Goal: Task Accomplishment & Management: Complete application form

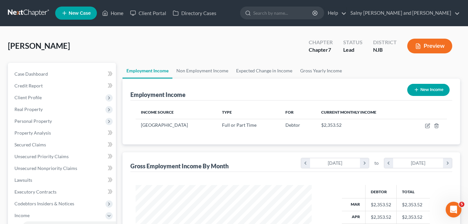
scroll to position [118, 189]
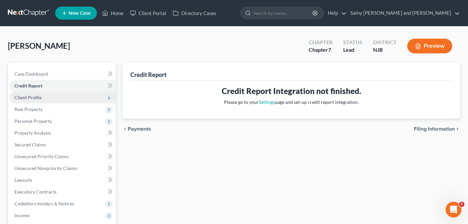
click at [28, 97] on span "Client Profile" at bounding box center [27, 98] width 27 height 6
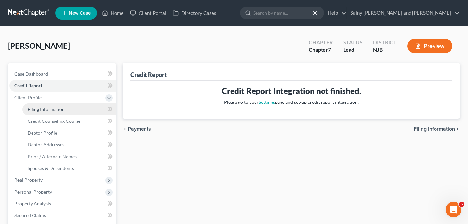
click at [37, 109] on span "Filing Information" at bounding box center [46, 110] width 37 height 6
select select "1"
select select "0"
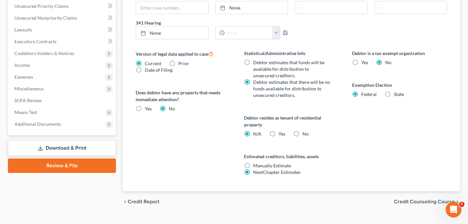
scroll to position [225, 0]
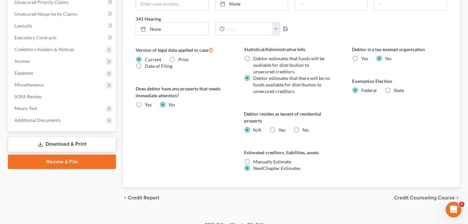
click at [413, 198] on span "Credit Counseling Course" at bounding box center [424, 198] width 61 height 5
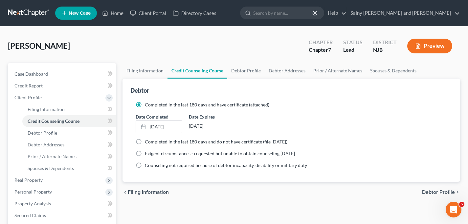
click at [431, 191] on span "Debtor Profile" at bounding box center [438, 192] width 33 height 5
select select "0"
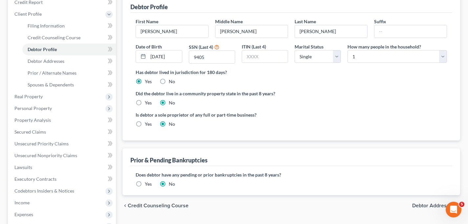
scroll to position [85, 0]
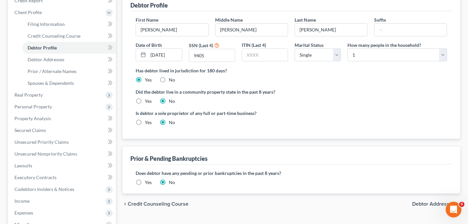
click at [429, 202] on span "Debtor Addresses" at bounding box center [433, 204] width 43 height 5
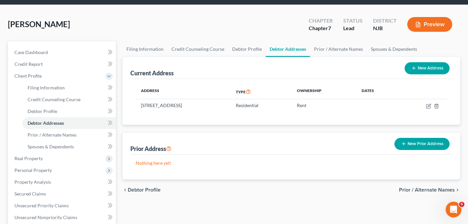
scroll to position [21, 0]
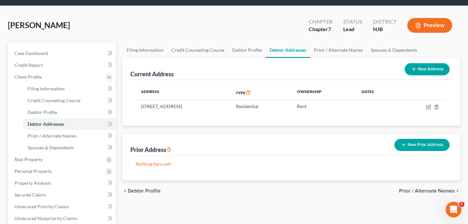
click at [422, 191] on span "Prior / Alternate Names" at bounding box center [427, 191] width 56 height 5
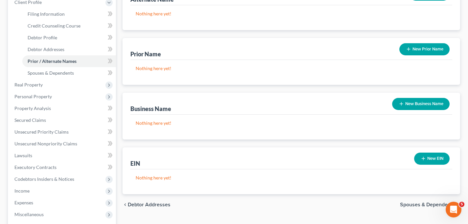
scroll to position [100, 0]
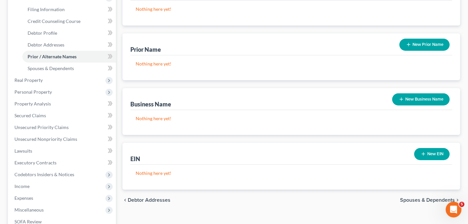
click at [421, 199] on span "Spouses & Dependents" at bounding box center [427, 200] width 55 height 5
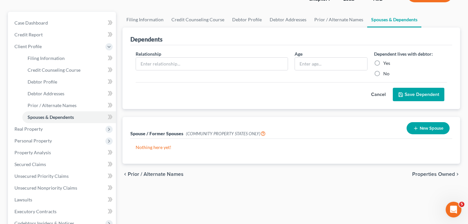
scroll to position [94, 0]
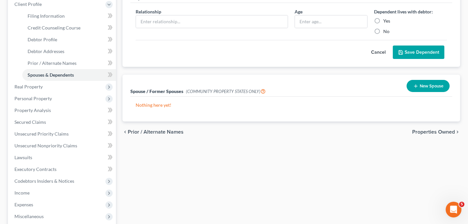
click at [438, 131] on span "Properties Owned" at bounding box center [433, 132] width 43 height 5
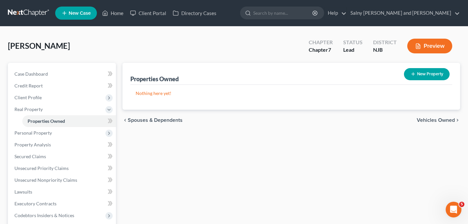
click at [428, 119] on span "Vehicles Owned" at bounding box center [435, 120] width 38 height 5
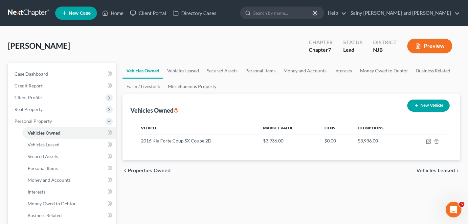
click at [425, 172] on span "Vehicles Leased" at bounding box center [435, 170] width 38 height 5
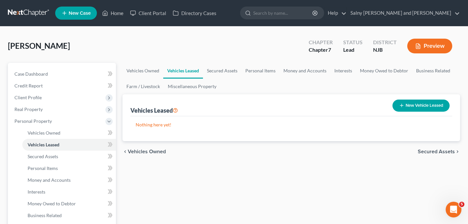
click at [430, 151] on span "Secured Assets" at bounding box center [435, 151] width 37 height 5
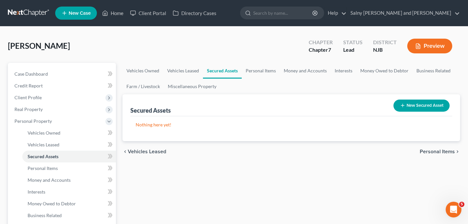
click at [430, 151] on span "Personal Items" at bounding box center [436, 151] width 35 height 5
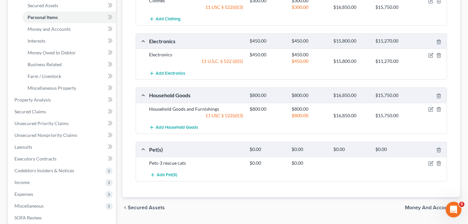
scroll to position [152, 0]
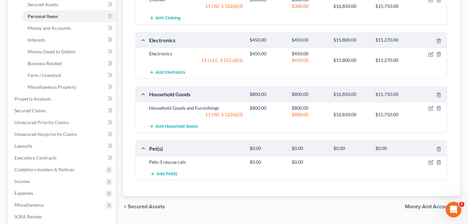
click at [424, 205] on span "Money and Accounts" at bounding box center [430, 206] width 50 height 5
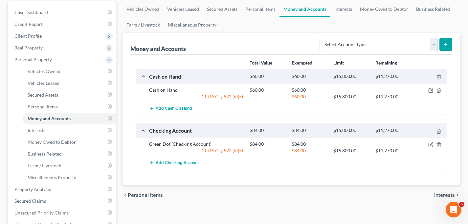
scroll to position [63, 0]
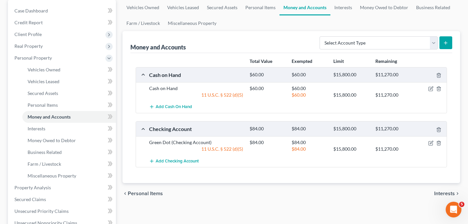
click at [439, 195] on span "Interests" at bounding box center [444, 193] width 21 height 5
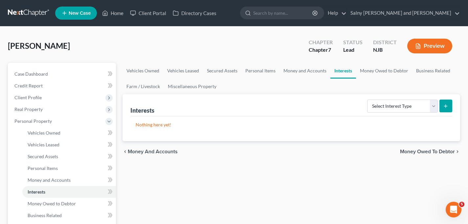
click at [436, 150] on span "Money Owed to Debtor" at bounding box center [427, 151] width 55 height 5
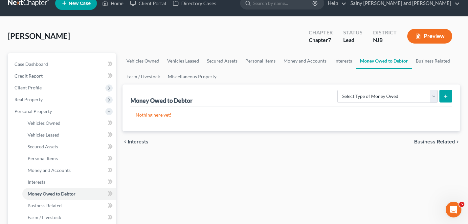
scroll to position [18, 0]
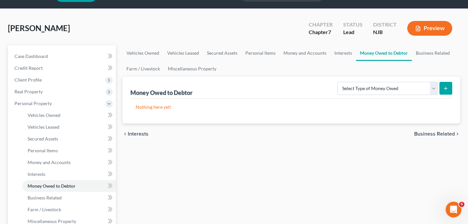
click at [428, 135] on span "Business Related" at bounding box center [434, 134] width 41 height 5
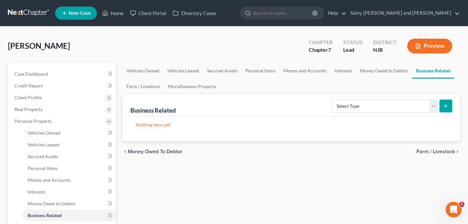
click at [425, 150] on span "Farm / Livestock" at bounding box center [435, 151] width 38 height 5
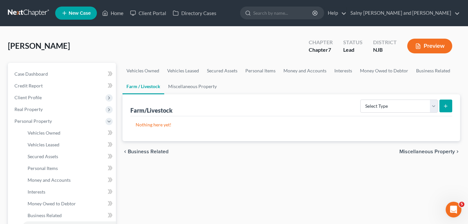
click at [425, 150] on span "Miscellaneous Property" at bounding box center [426, 151] width 55 height 5
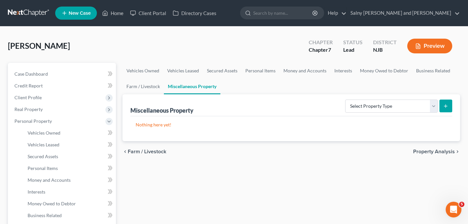
click at [425, 150] on span "Property Analysis" at bounding box center [434, 151] width 42 height 5
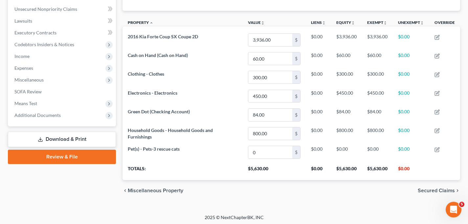
click at [421, 189] on span "Secured Claims" at bounding box center [435, 190] width 37 height 5
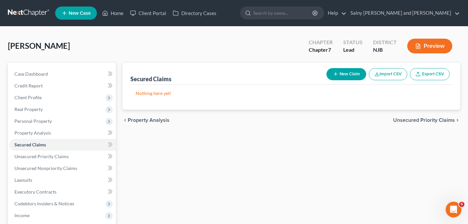
click at [421, 119] on span "Unsecured Priority Claims" at bounding box center [424, 120] width 62 height 5
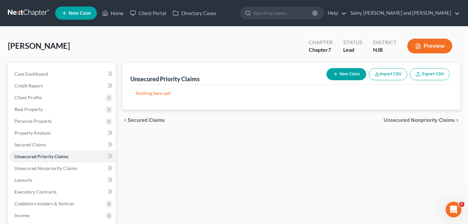
click at [421, 119] on span "Unsecured Nonpriority Claims" at bounding box center [418, 120] width 71 height 5
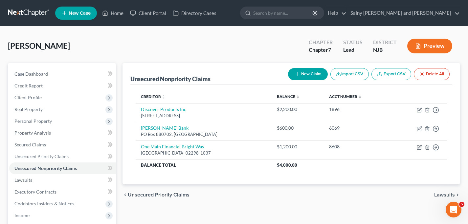
click at [439, 194] on span "Lawsuits" at bounding box center [444, 195] width 21 height 5
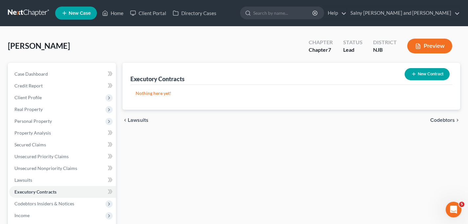
click at [451, 118] on span "Codebtors" at bounding box center [442, 120] width 25 height 5
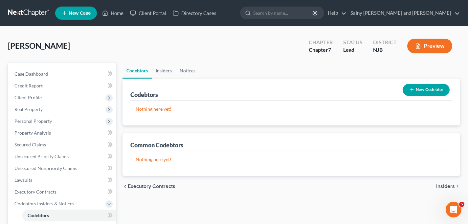
click at [441, 186] on span "Insiders" at bounding box center [445, 186] width 19 height 5
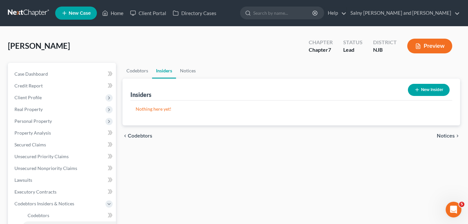
click at [452, 136] on span "Notices" at bounding box center [446, 136] width 18 height 5
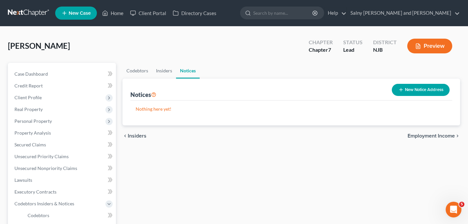
click at [452, 136] on span "Employment Income" at bounding box center [430, 136] width 47 height 5
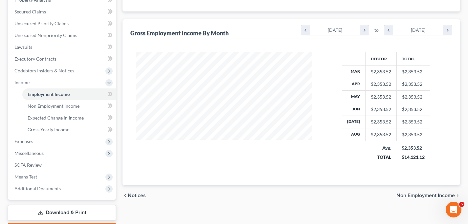
scroll to position [135, 0]
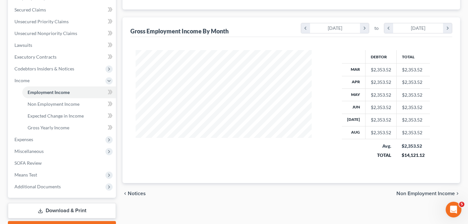
click at [431, 193] on span "Non Employment Income" at bounding box center [425, 193] width 58 height 5
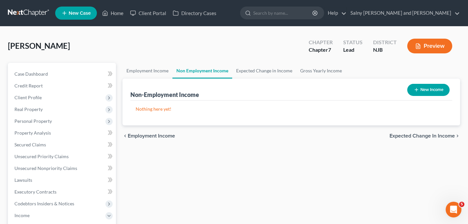
click at [410, 135] on span "Expected Change in Income" at bounding box center [421, 136] width 65 height 5
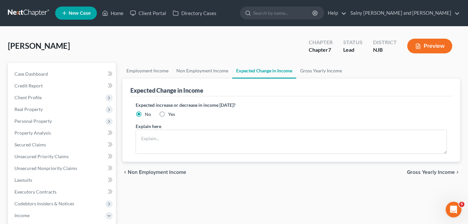
click at [411, 170] on span "Gross Yearly Income" at bounding box center [431, 172] width 48 height 5
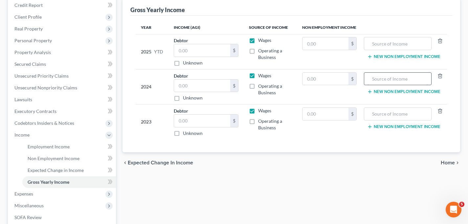
scroll to position [98, 0]
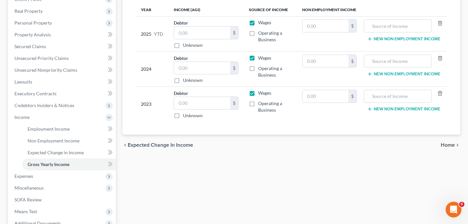
click at [446, 145] on span "Home" at bounding box center [447, 145] width 14 height 5
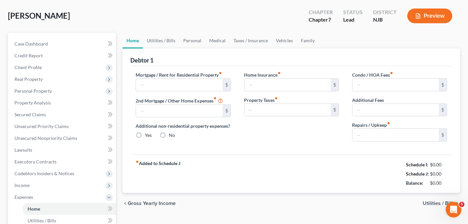
type input "300.00"
type input "0.00"
radio input "true"
type input "0.00"
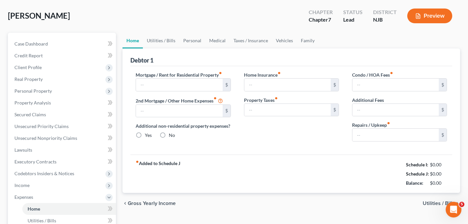
type input "0.00"
type input "25.00"
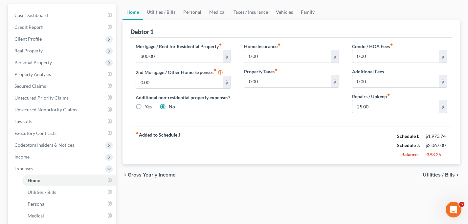
scroll to position [60, 0]
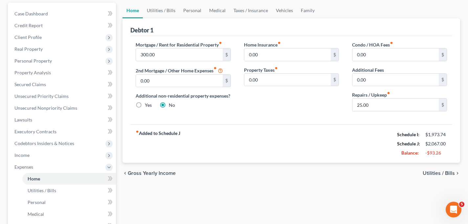
click at [436, 174] on span "Utilities / Bills" at bounding box center [438, 173] width 32 height 5
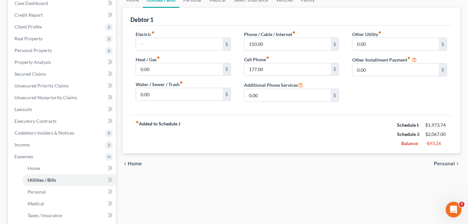
scroll to position [72, 0]
click at [446, 164] on span "Personal" at bounding box center [444, 162] width 21 height 5
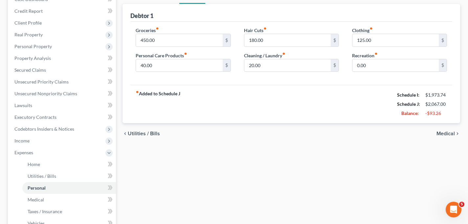
scroll to position [79, 0]
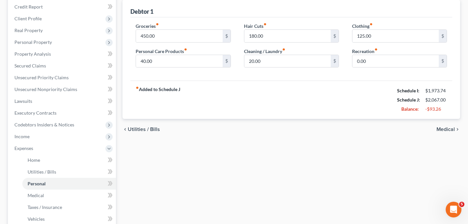
click at [447, 131] on span "Medical" at bounding box center [445, 129] width 18 height 5
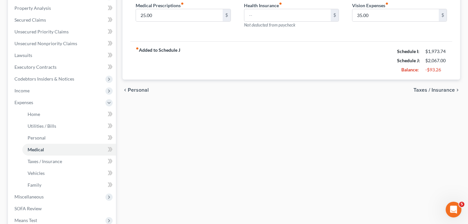
scroll to position [127, 0]
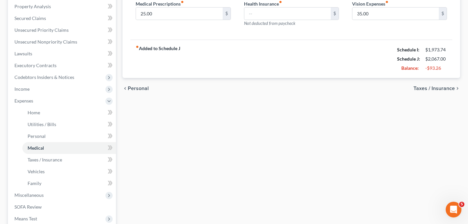
click at [442, 89] on span "Taxes / Insurance" at bounding box center [433, 88] width 41 height 5
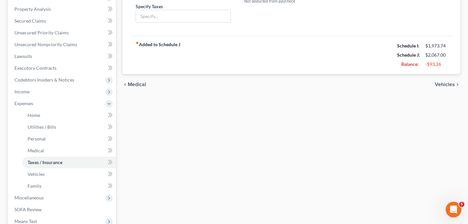
scroll to position [132, 0]
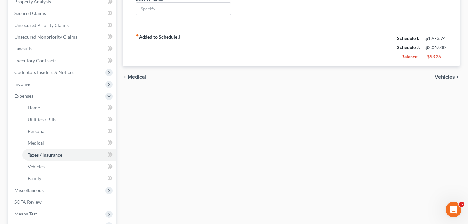
click at [442, 78] on span "Vehicles" at bounding box center [445, 77] width 20 height 5
